Goal: Task Accomplishment & Management: Complete application form

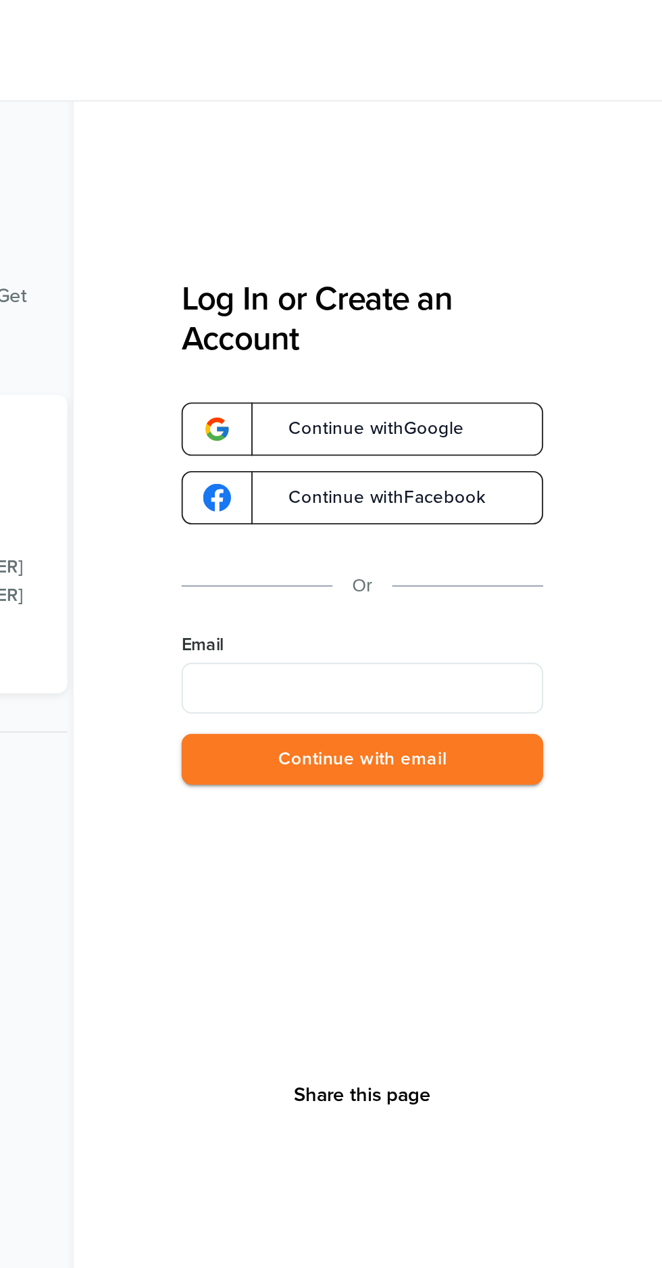
click at [558, 371] on input "Email" at bounding box center [502, 366] width 193 height 27
type input "**********"
click at [577, 403] on button "Continue with email" at bounding box center [502, 405] width 193 height 28
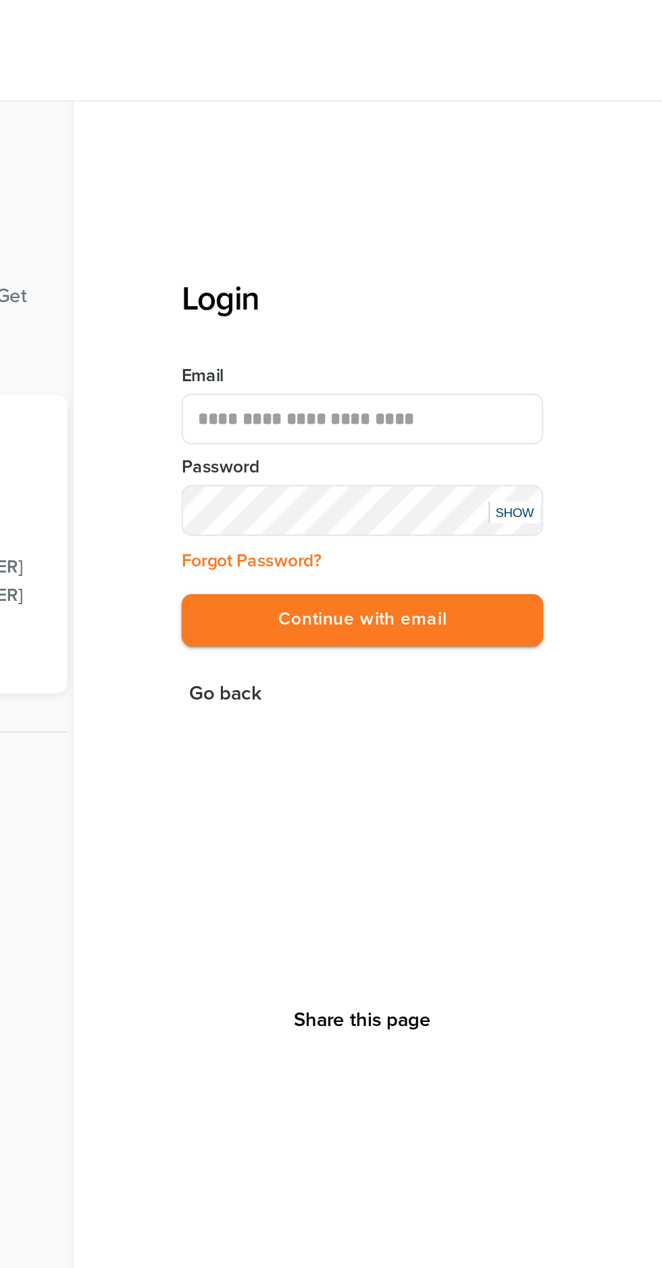
click at [583, 333] on button "Continue with email" at bounding box center [502, 330] width 193 height 28
